Goal: Task Accomplishment & Management: Manage account settings

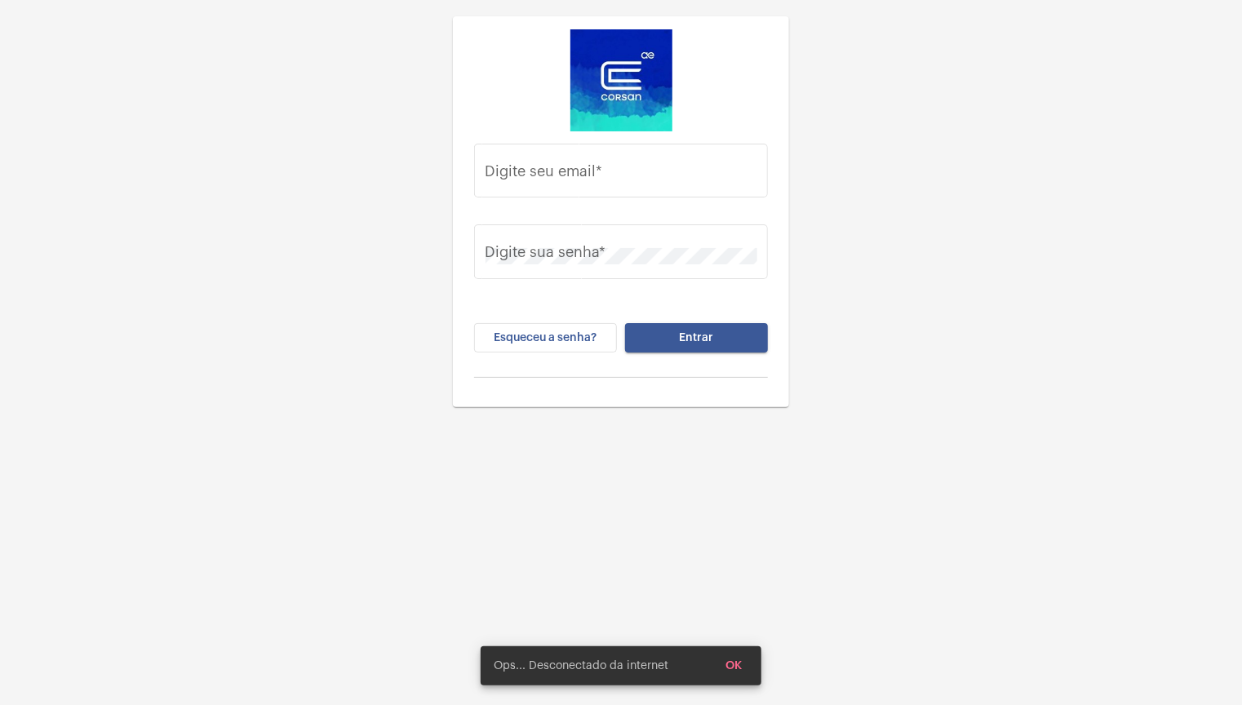
click at [627, 353] on div "Esqueceu a senha? Entrar" at bounding box center [621, 350] width 294 height 55
click at [593, 180] on input "Digite seu email *" at bounding box center [622, 175] width 272 height 16
type input "[EMAIL_ADDRESS][DOMAIN_NAME]"
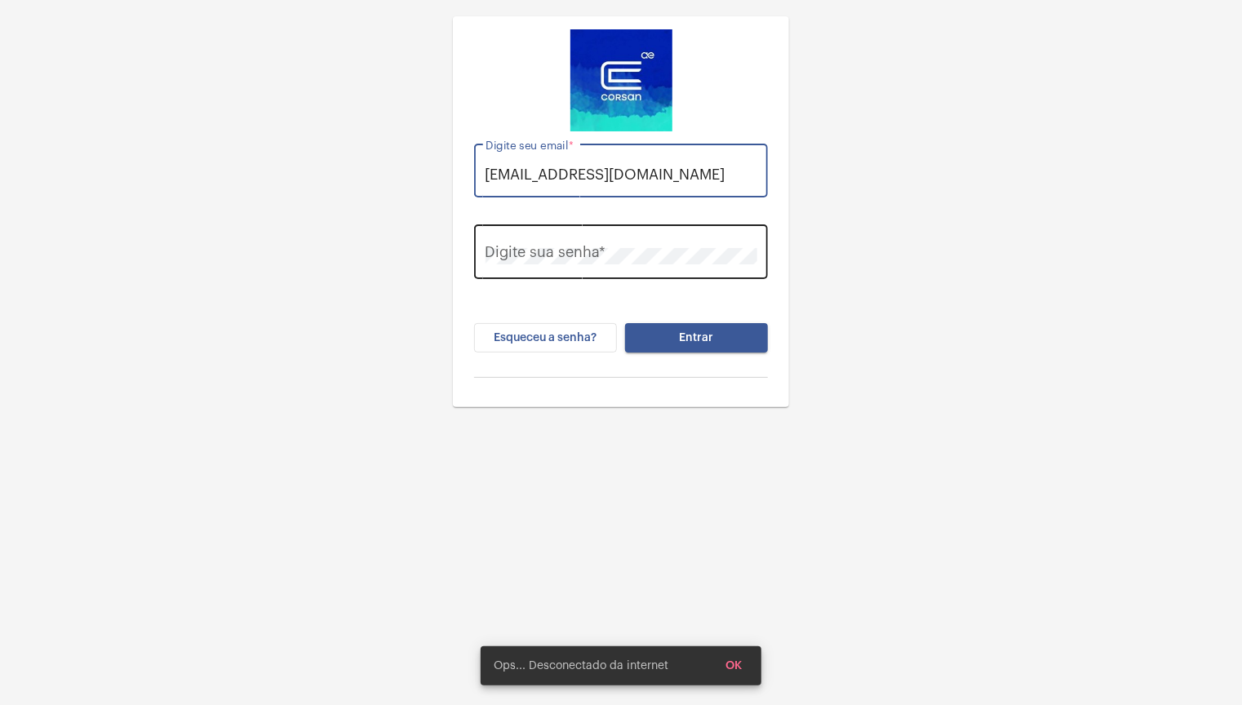
click at [606, 266] on div "Digite sua senha *" at bounding box center [622, 250] width 272 height 58
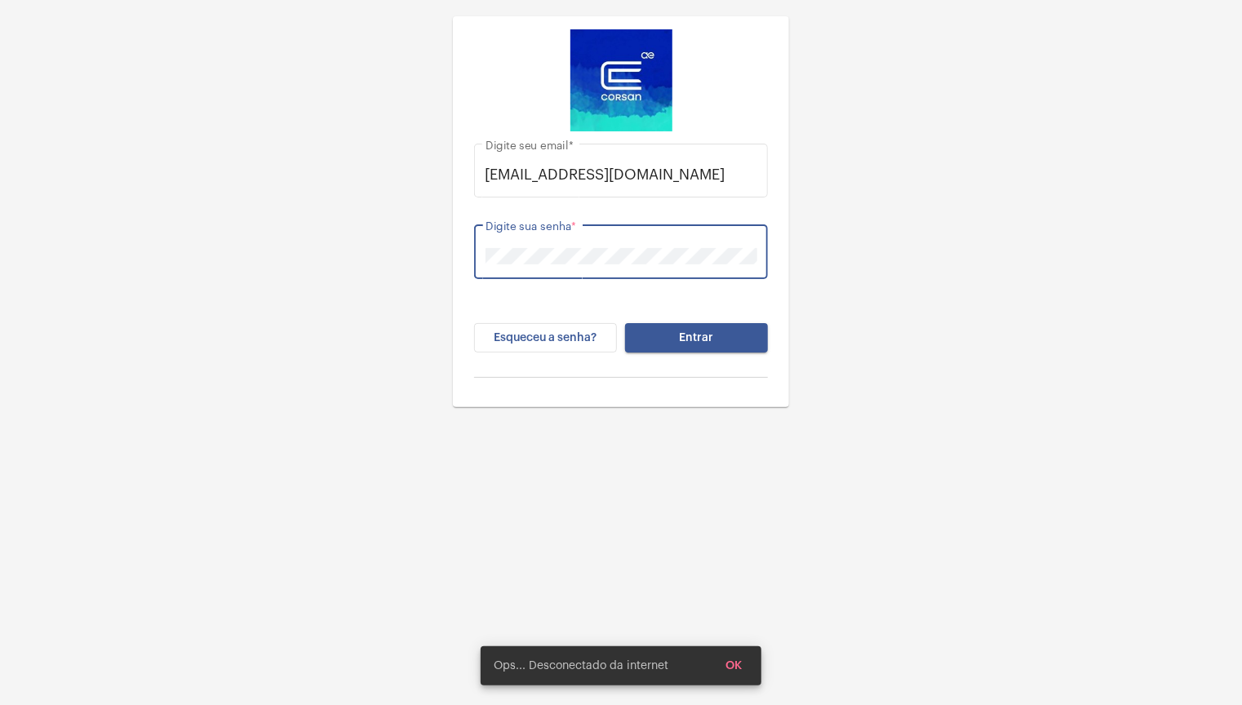
click at [625, 323] on button "Entrar" at bounding box center [696, 337] width 143 height 29
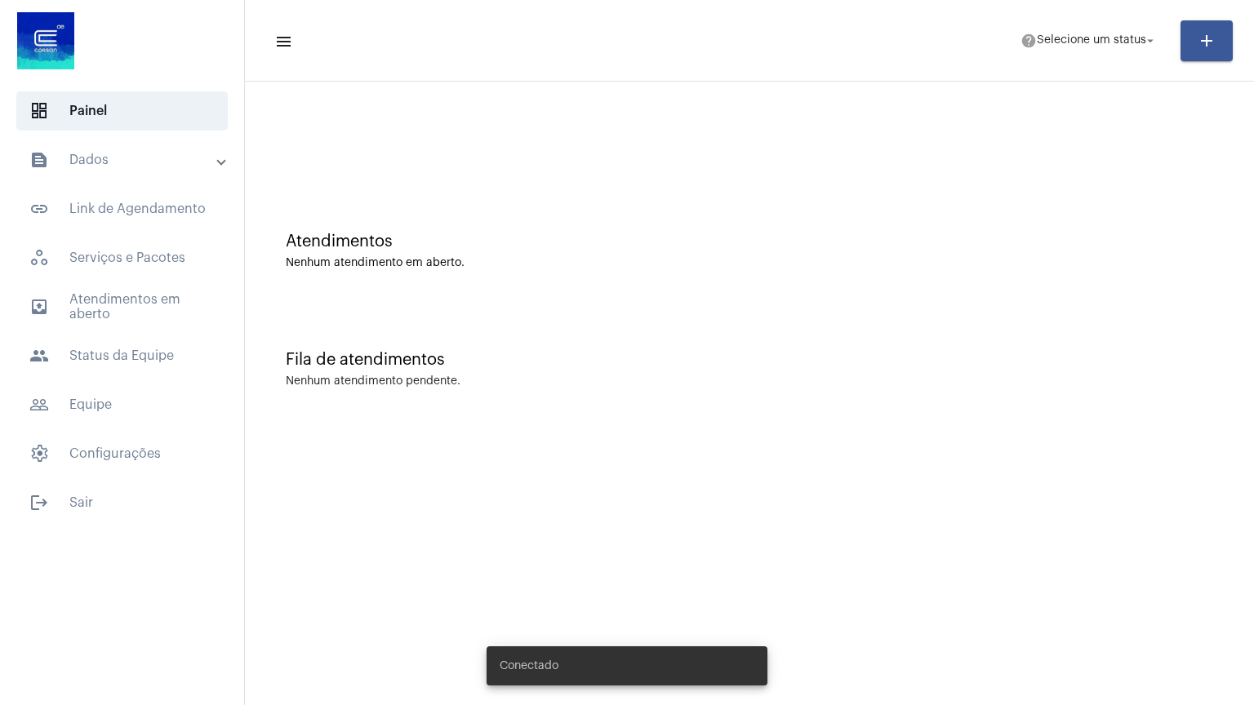
click at [522, 500] on mat-sidenav-content "menu help Selecione um status arrow_drop_down add Atendimentos Nenhum atendimen…" at bounding box center [749, 352] width 1009 height 705
